Goal: Information Seeking & Learning: Learn about a topic

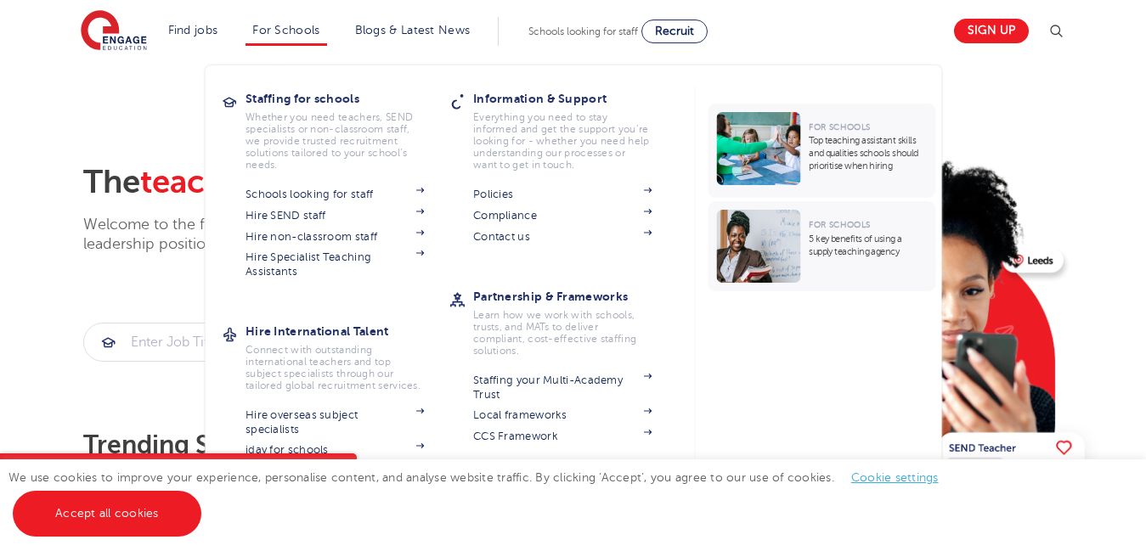
click at [310, 37] on li "For Schools Staffing for schools Whether you need teachers, SEND specialists or…" at bounding box center [285, 31] width 81 height 29
click at [286, 32] on link "For Schools" at bounding box center [285, 30] width 67 height 13
